Goal: Contribute content

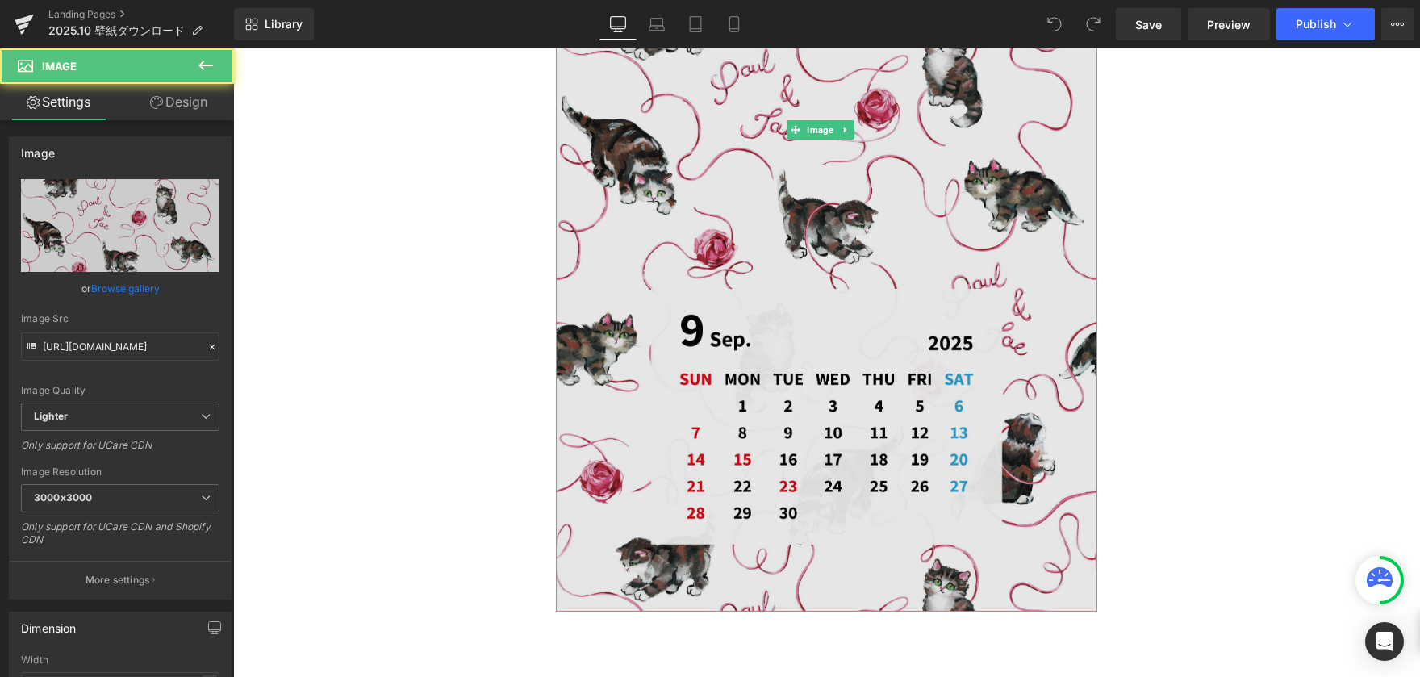
click at [746, 325] on img at bounding box center [826, 130] width 541 height 963
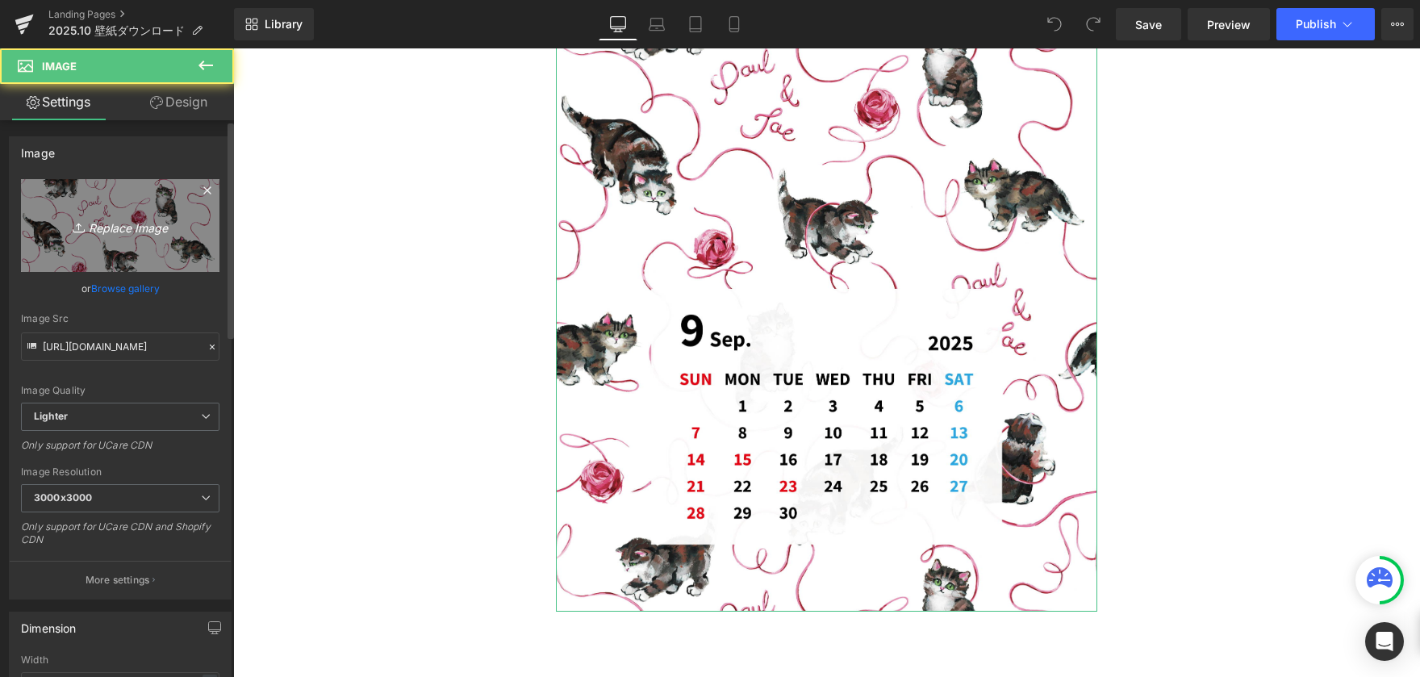
click at [111, 235] on icon "Replace Image" at bounding box center [120, 225] width 129 height 20
type input "C:\fakepath\カレンダー10月-01.jpg"
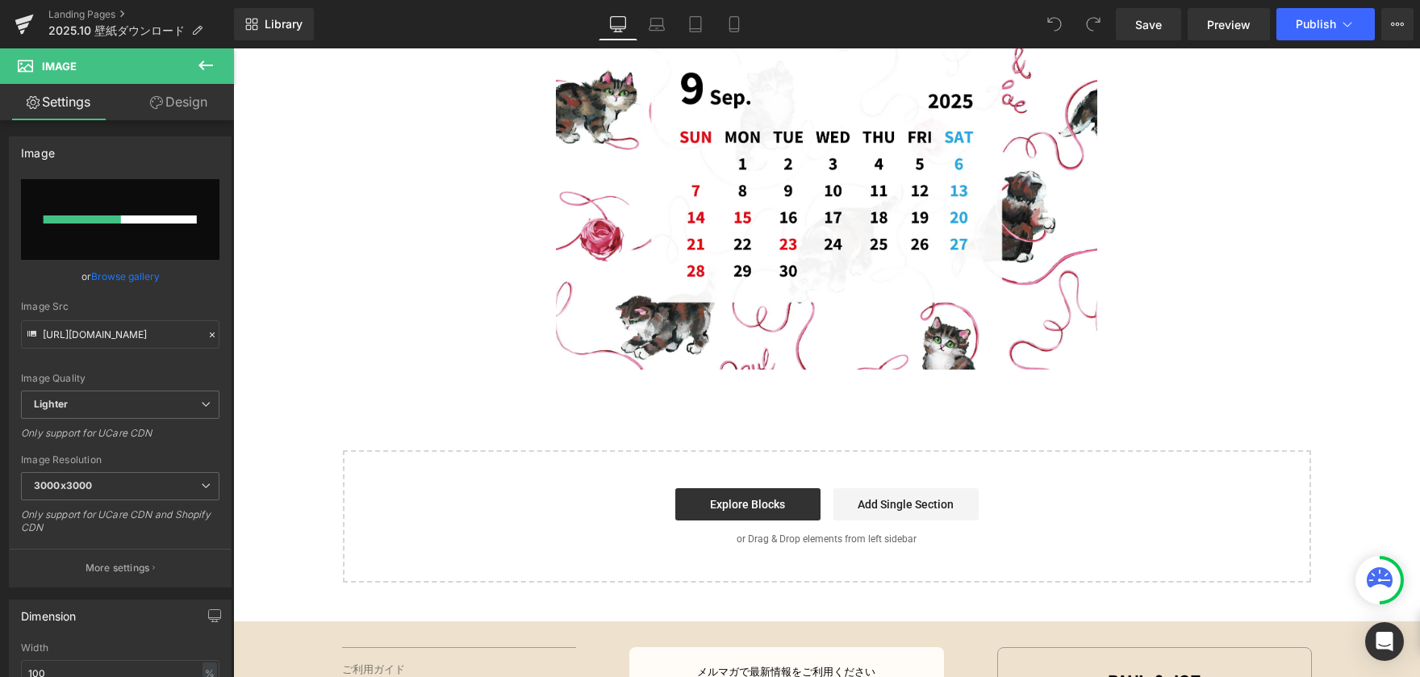
scroll to position [646, 0]
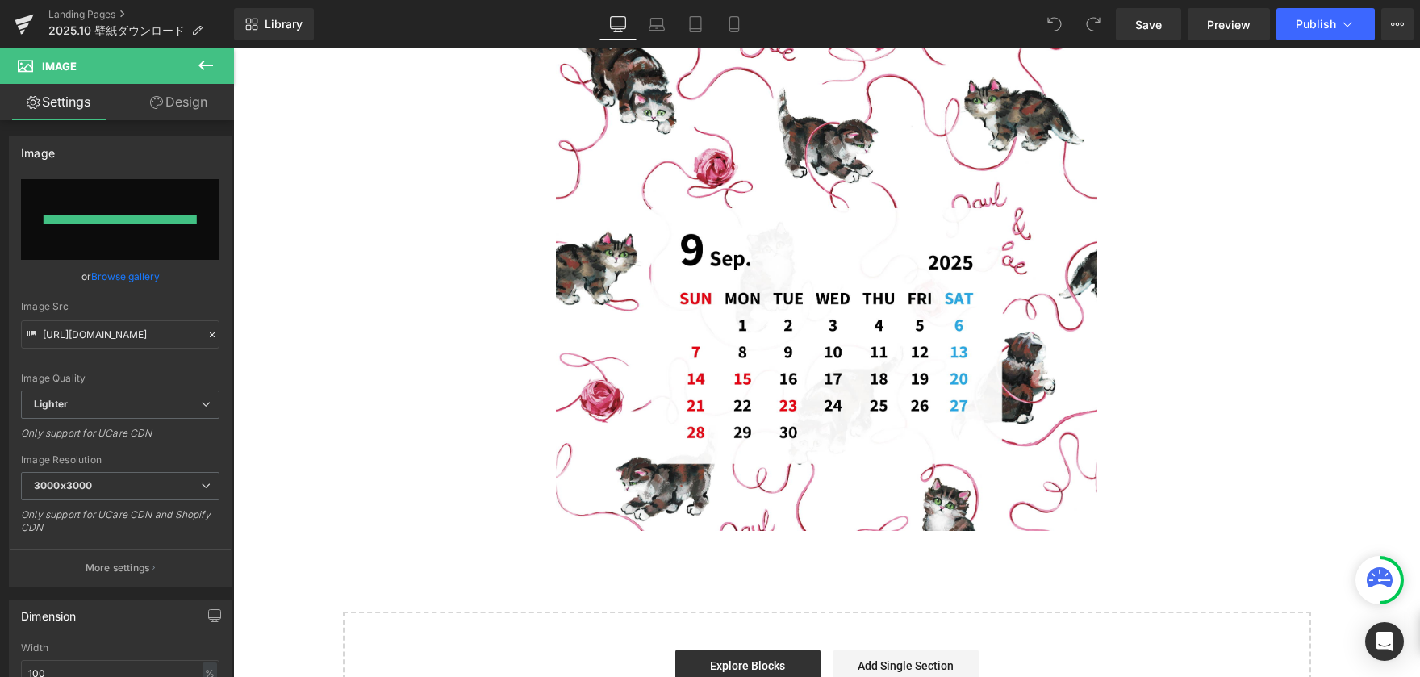
type input "[URL][DOMAIN_NAME]"
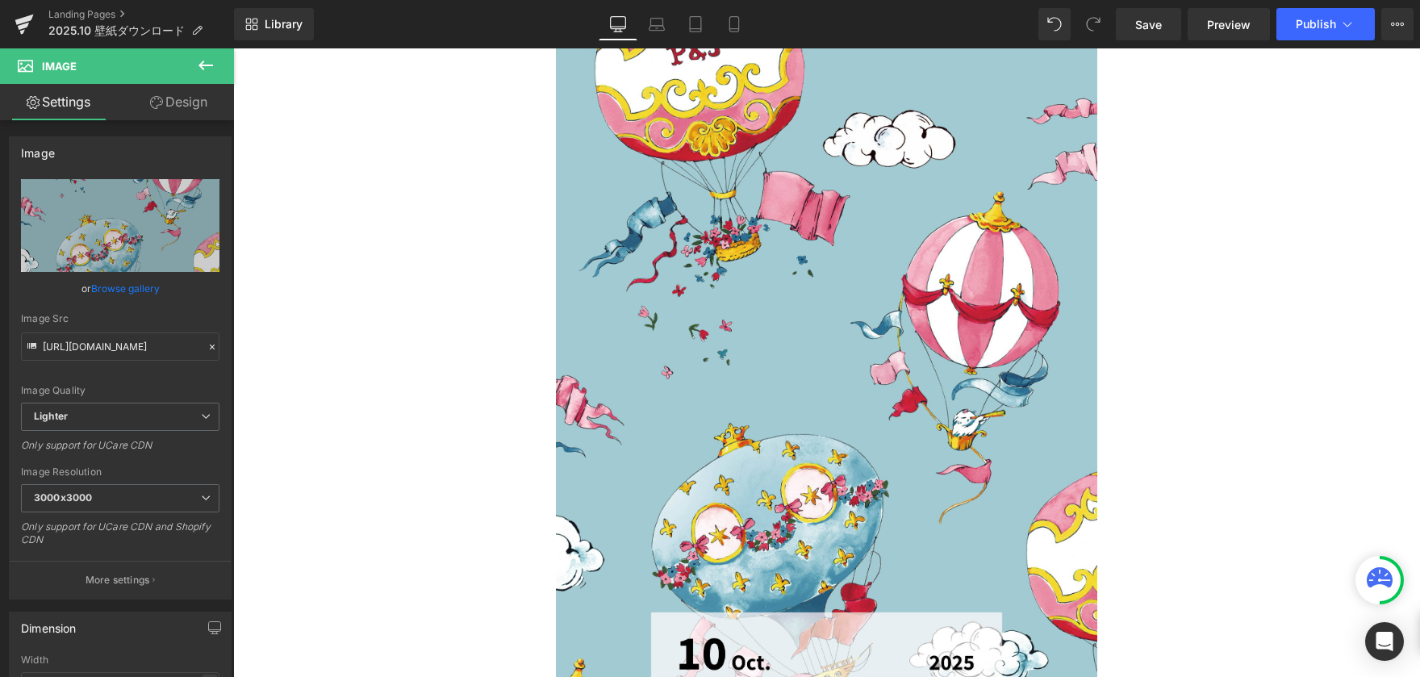
scroll to position [0, 0]
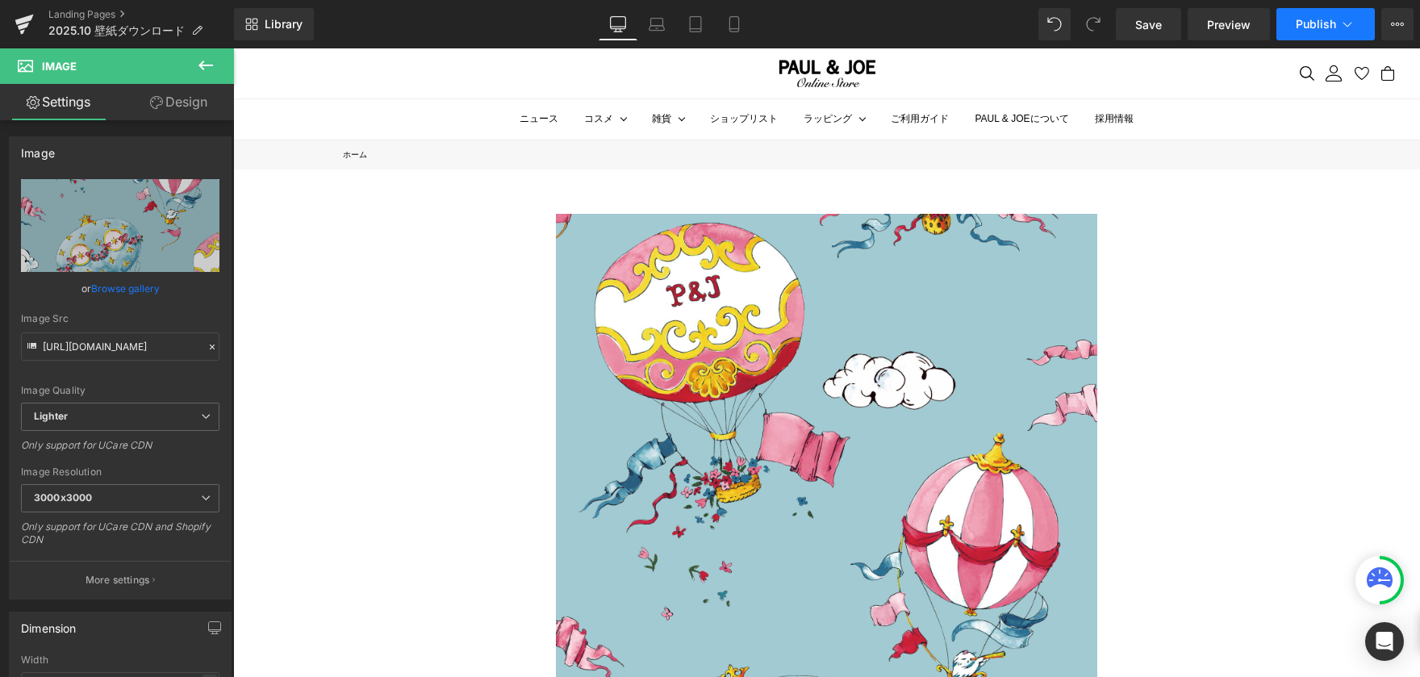
click at [1343, 27] on icon at bounding box center [1348, 24] width 16 height 16
drag, startPoint x: 1289, startPoint y: 201, endPoint x: 1008, endPoint y: 133, distance: 288.9
click at [745, 25] on link "Mobile" at bounding box center [734, 24] width 39 height 32
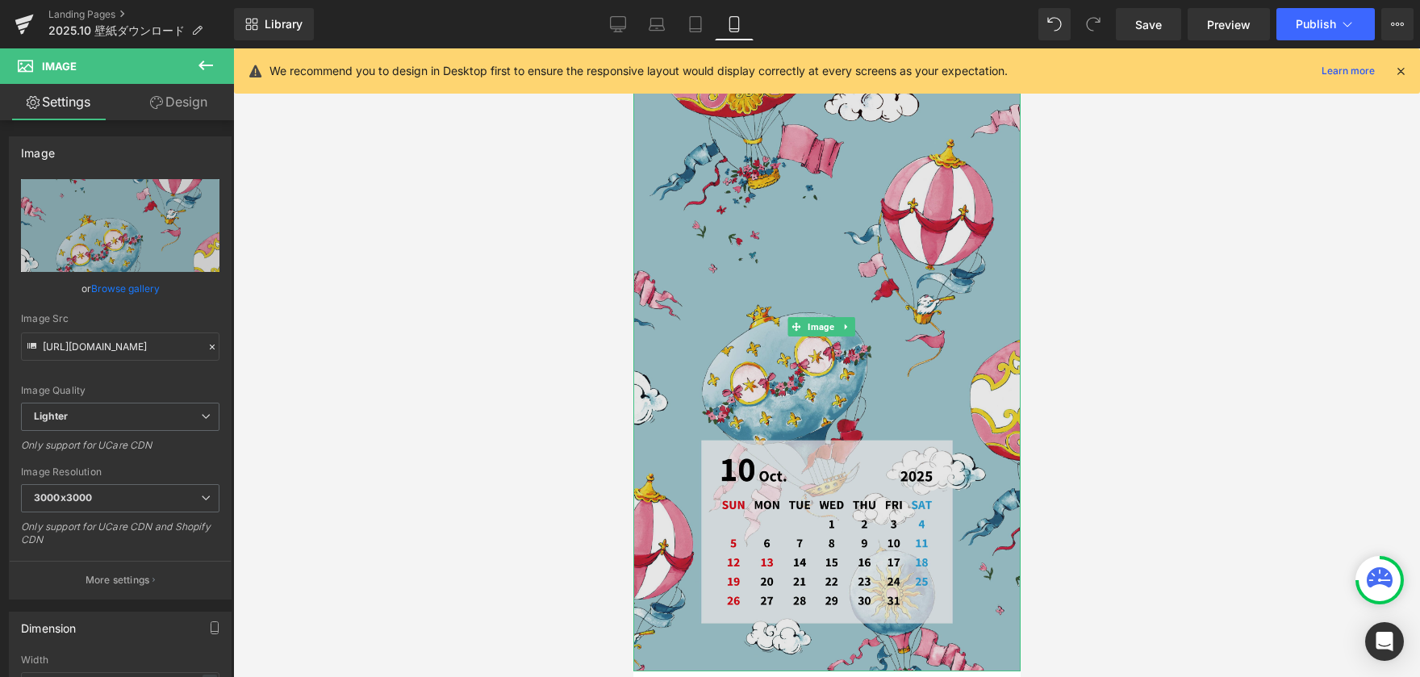
scroll to position [646, 0]
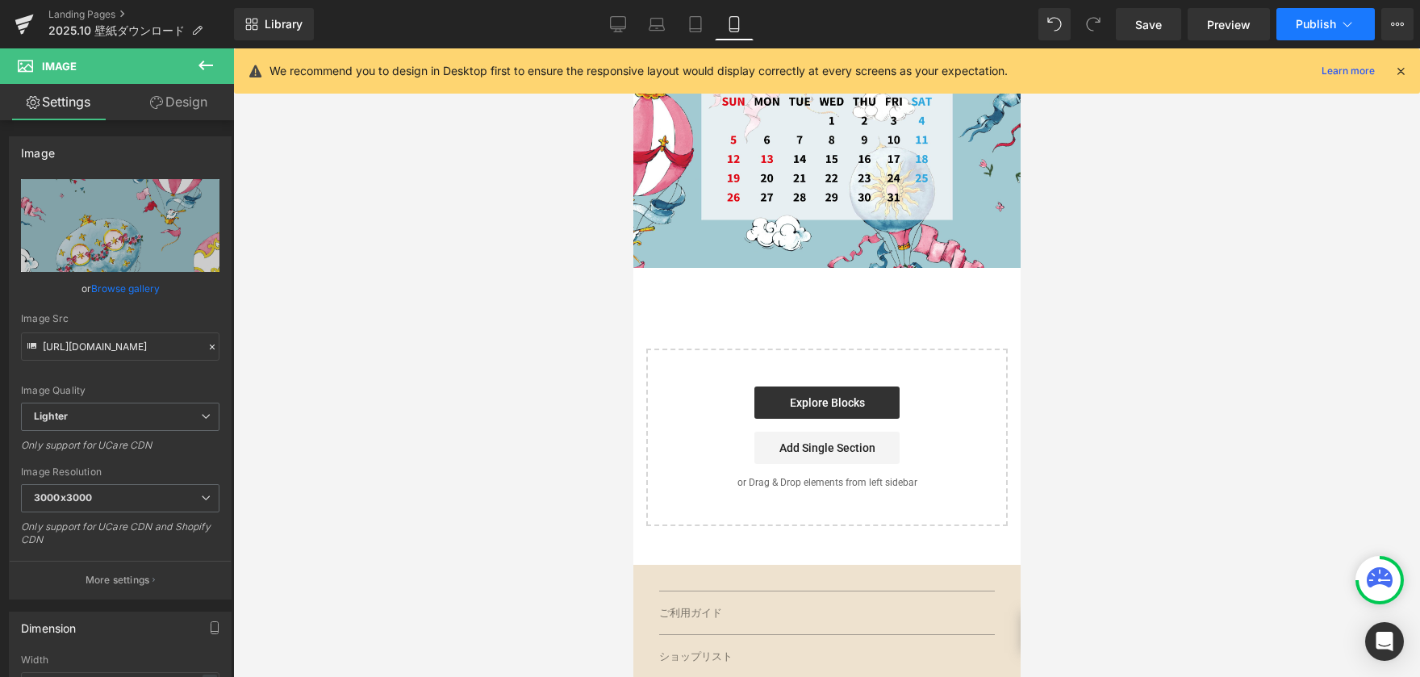
click at [1315, 16] on button "Publish" at bounding box center [1326, 24] width 98 height 32
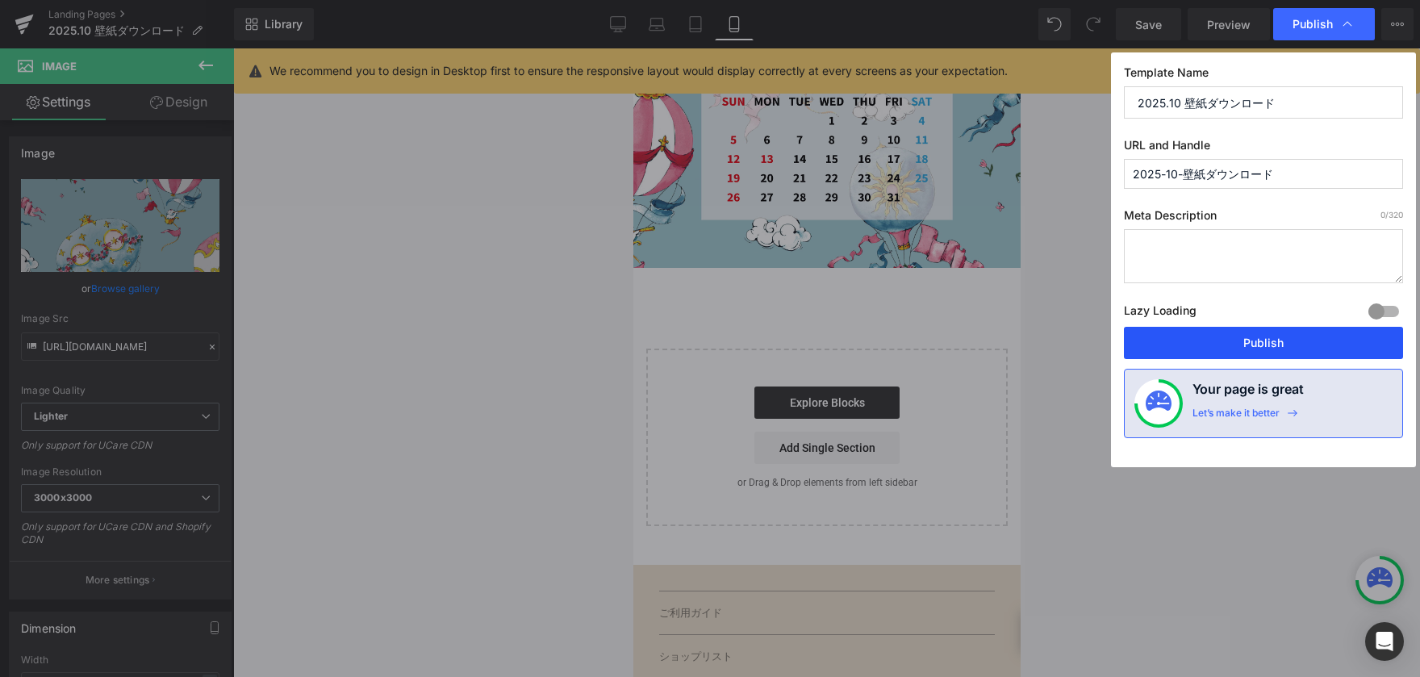
click at [1263, 343] on button "Publish" at bounding box center [1263, 343] width 279 height 32
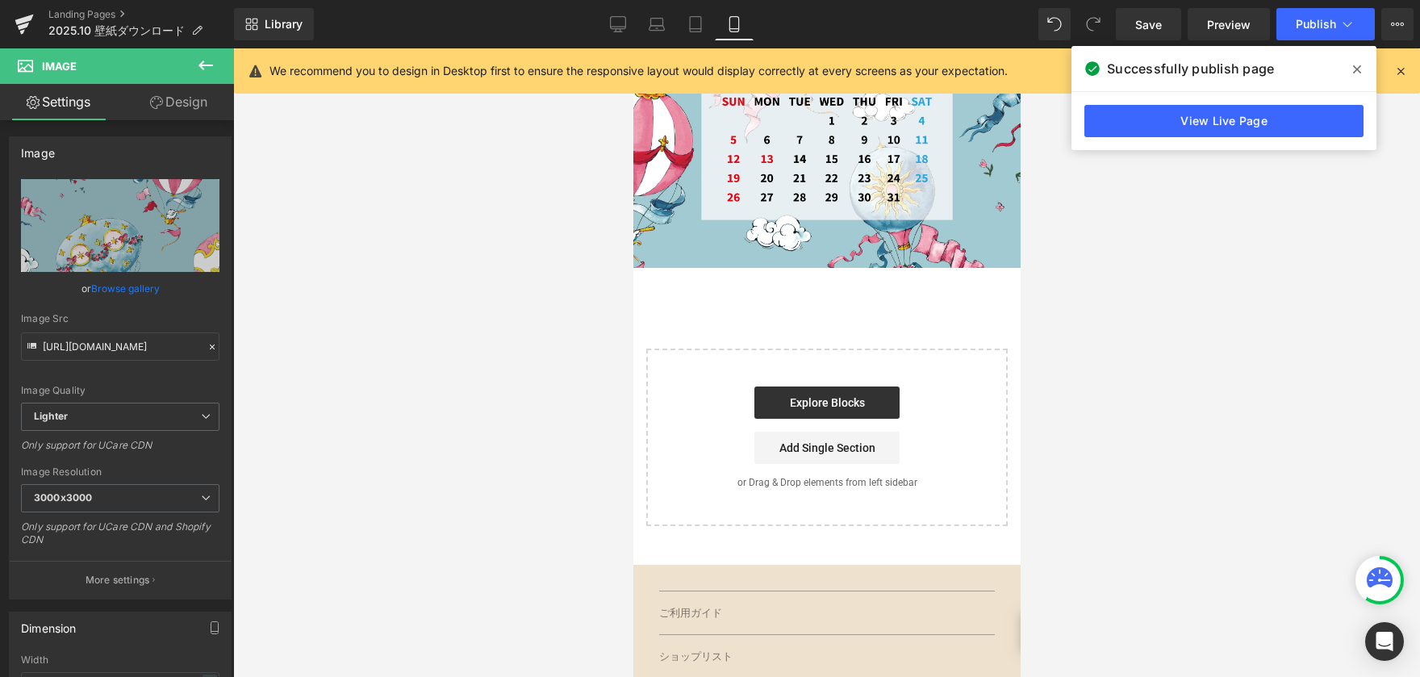
click at [1352, 69] on span at bounding box center [1357, 69] width 26 height 26
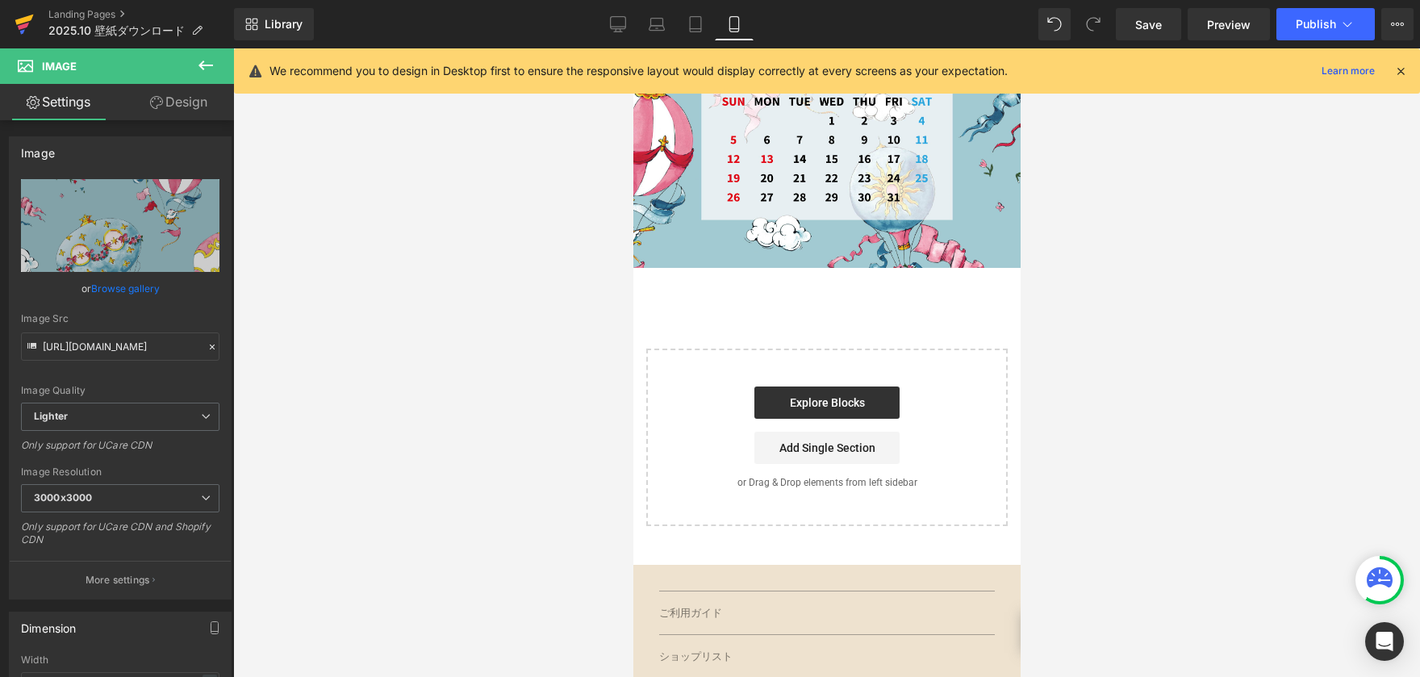
click at [26, 27] on icon at bounding box center [23, 26] width 11 height 7
